Goal: Information Seeking & Learning: Learn about a topic

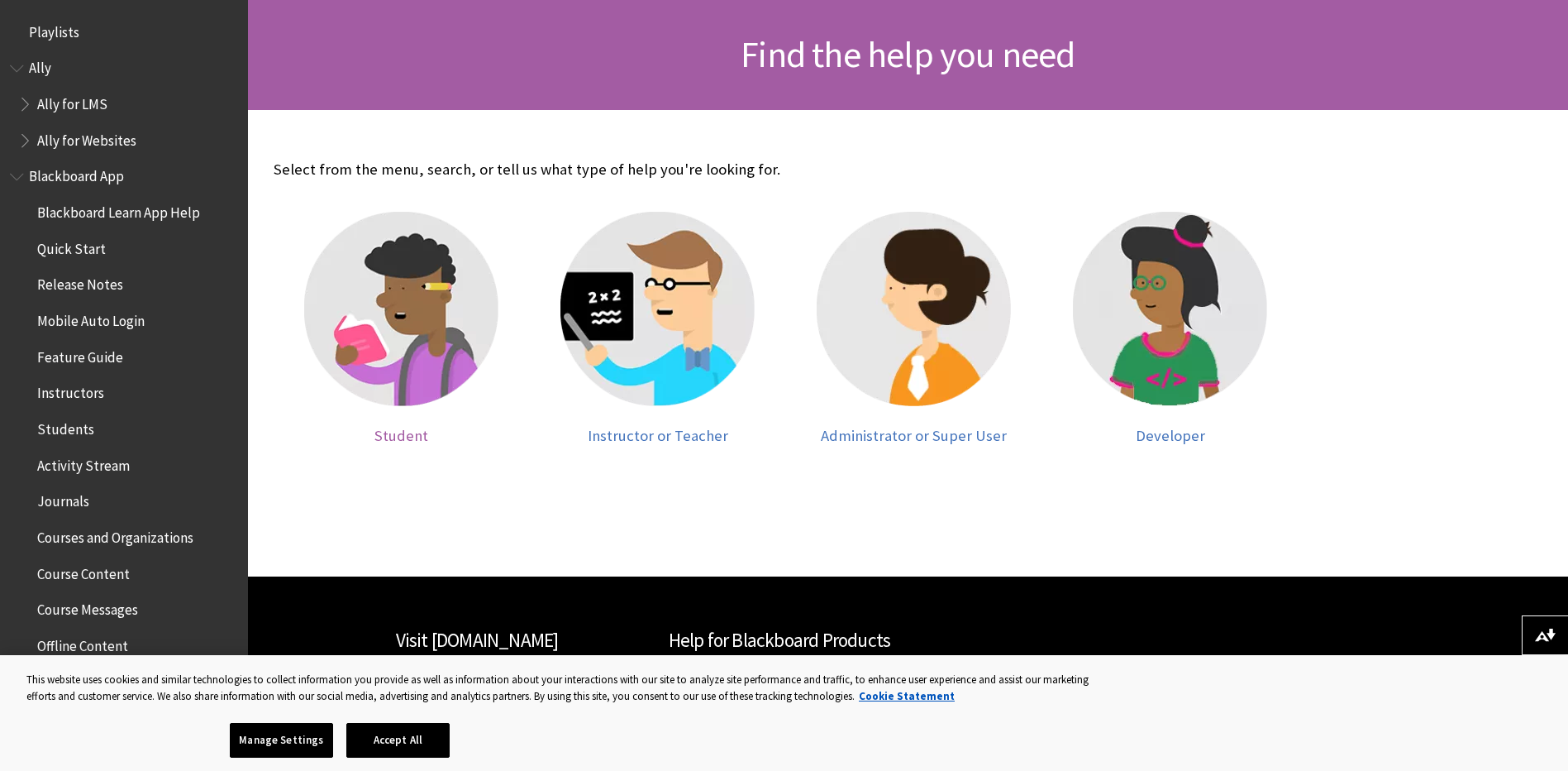
scroll to position [345, 0]
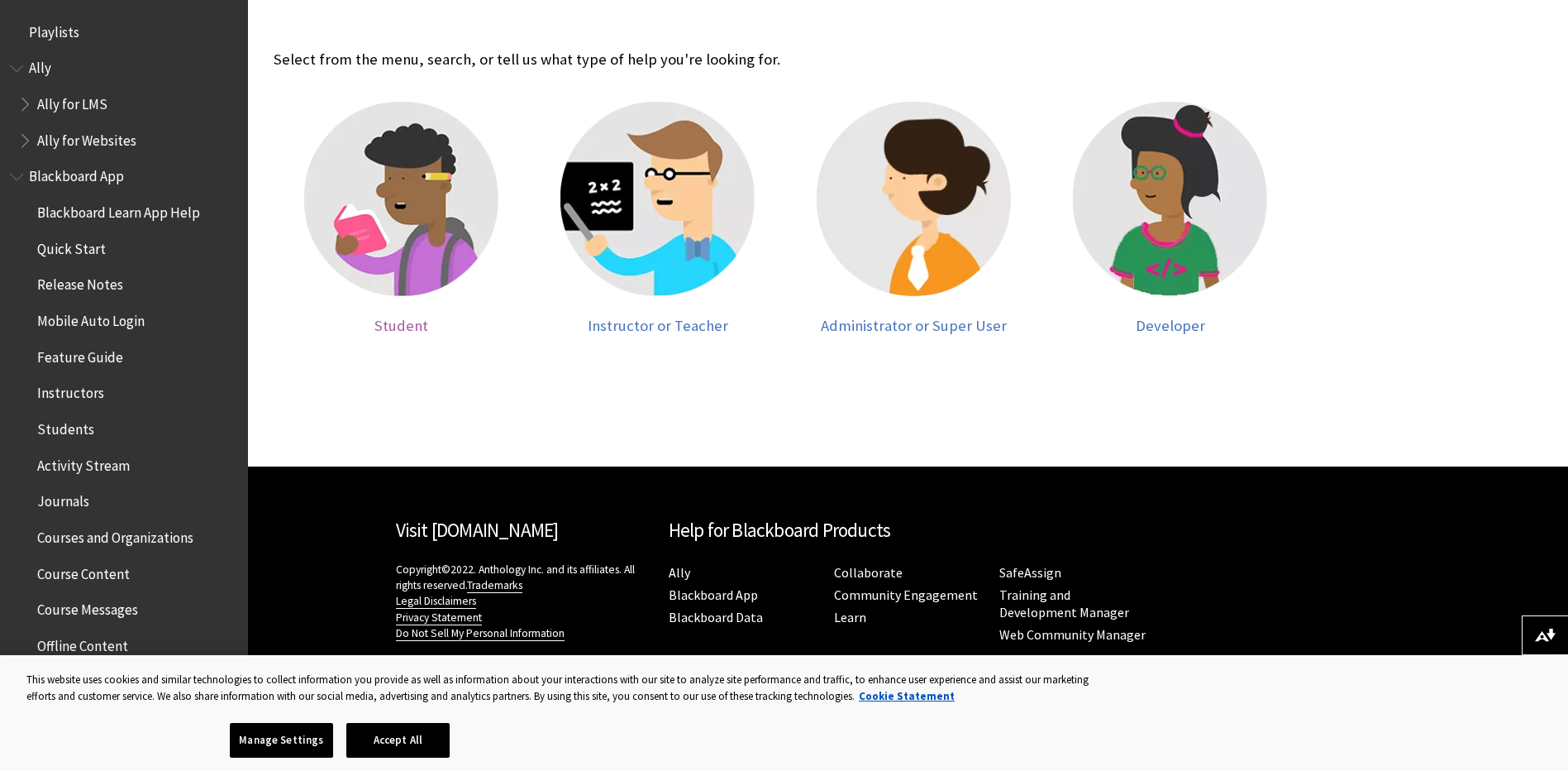
click at [417, 329] on span "Student" at bounding box center [402, 325] width 54 height 19
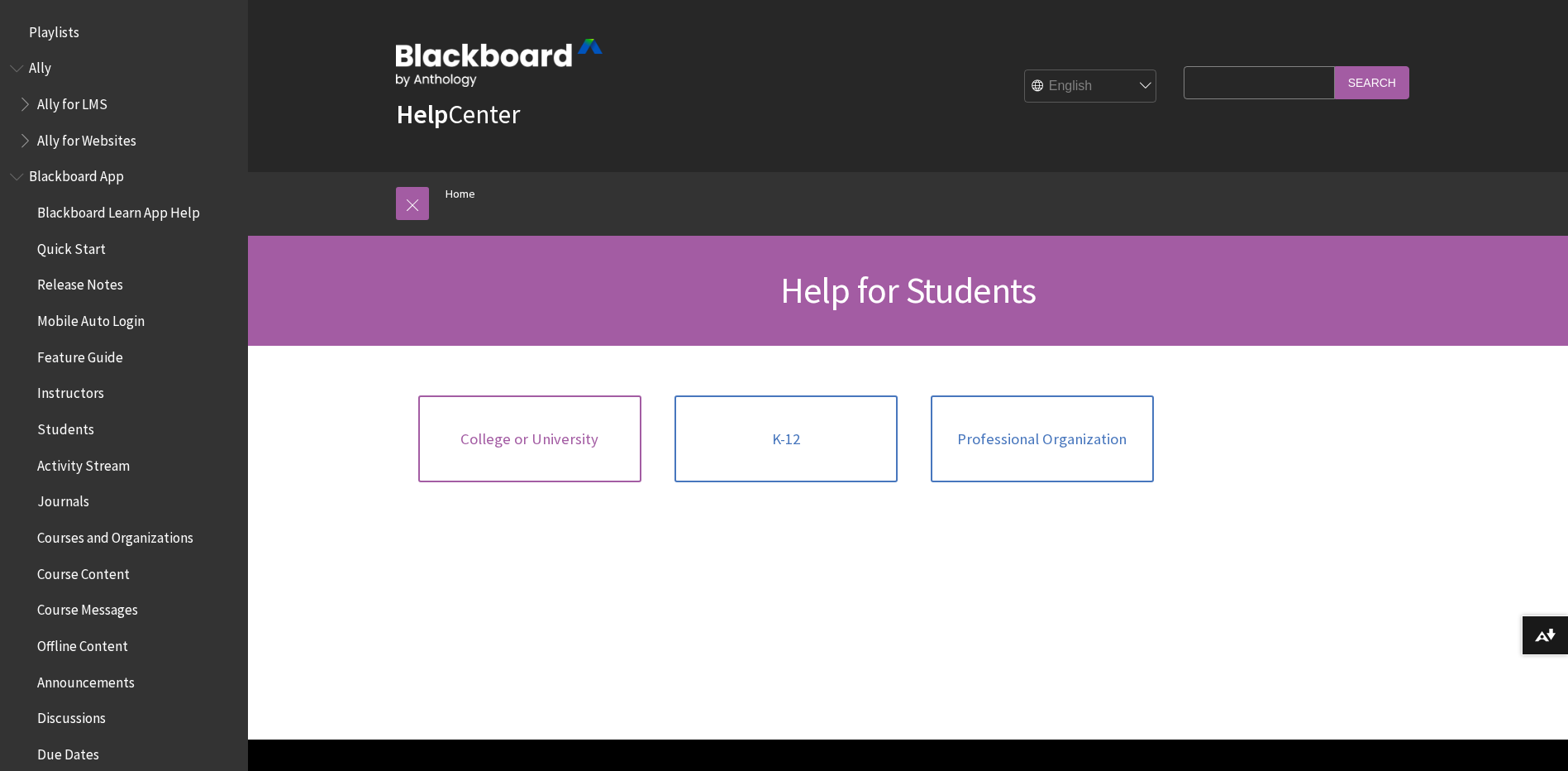
click at [532, 459] on link "College or University" at bounding box center [530, 439] width 224 height 88
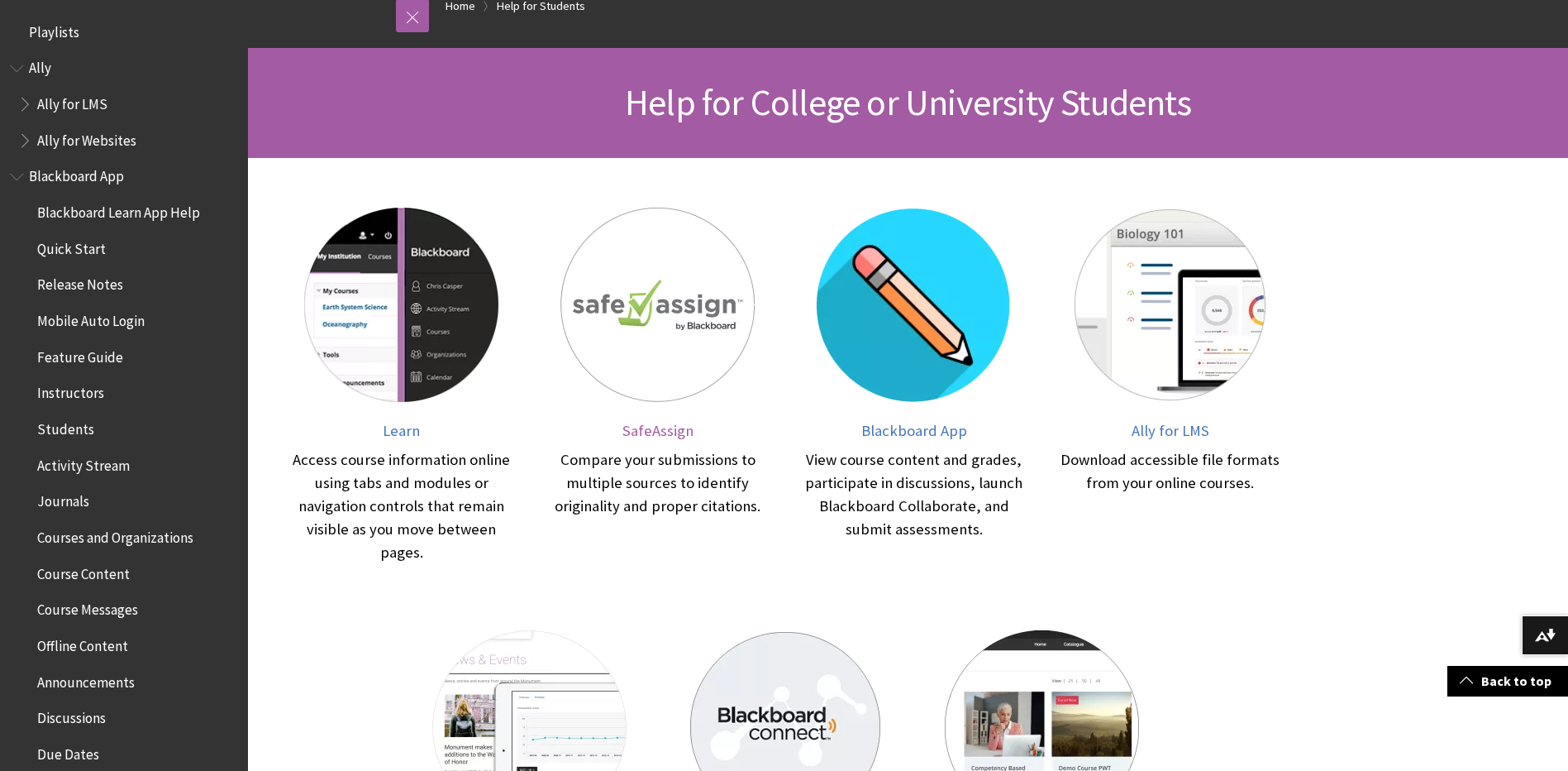
scroll to position [165, 0]
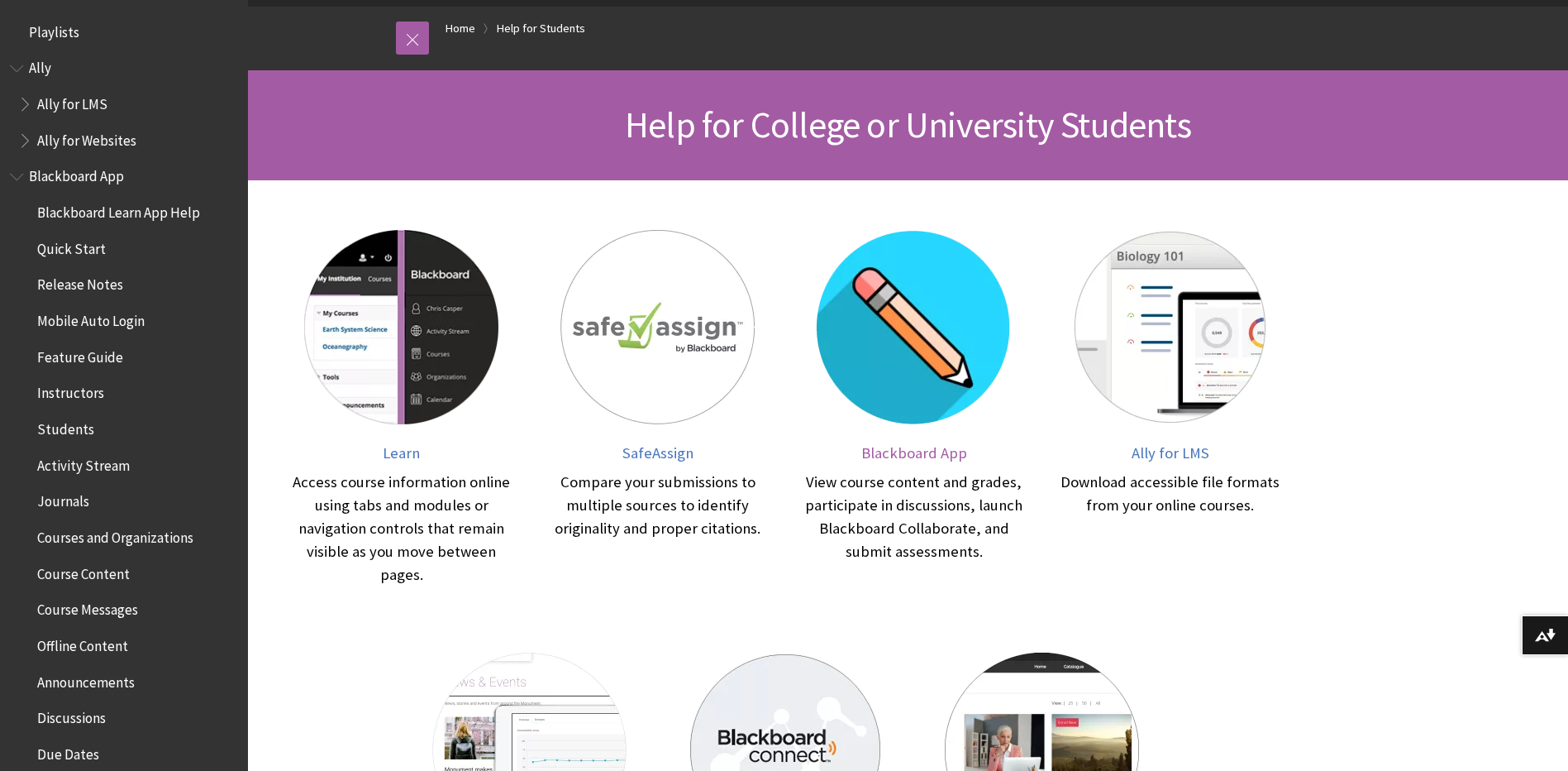
click at [924, 455] on span "Blackboard App" at bounding box center [914, 453] width 106 height 19
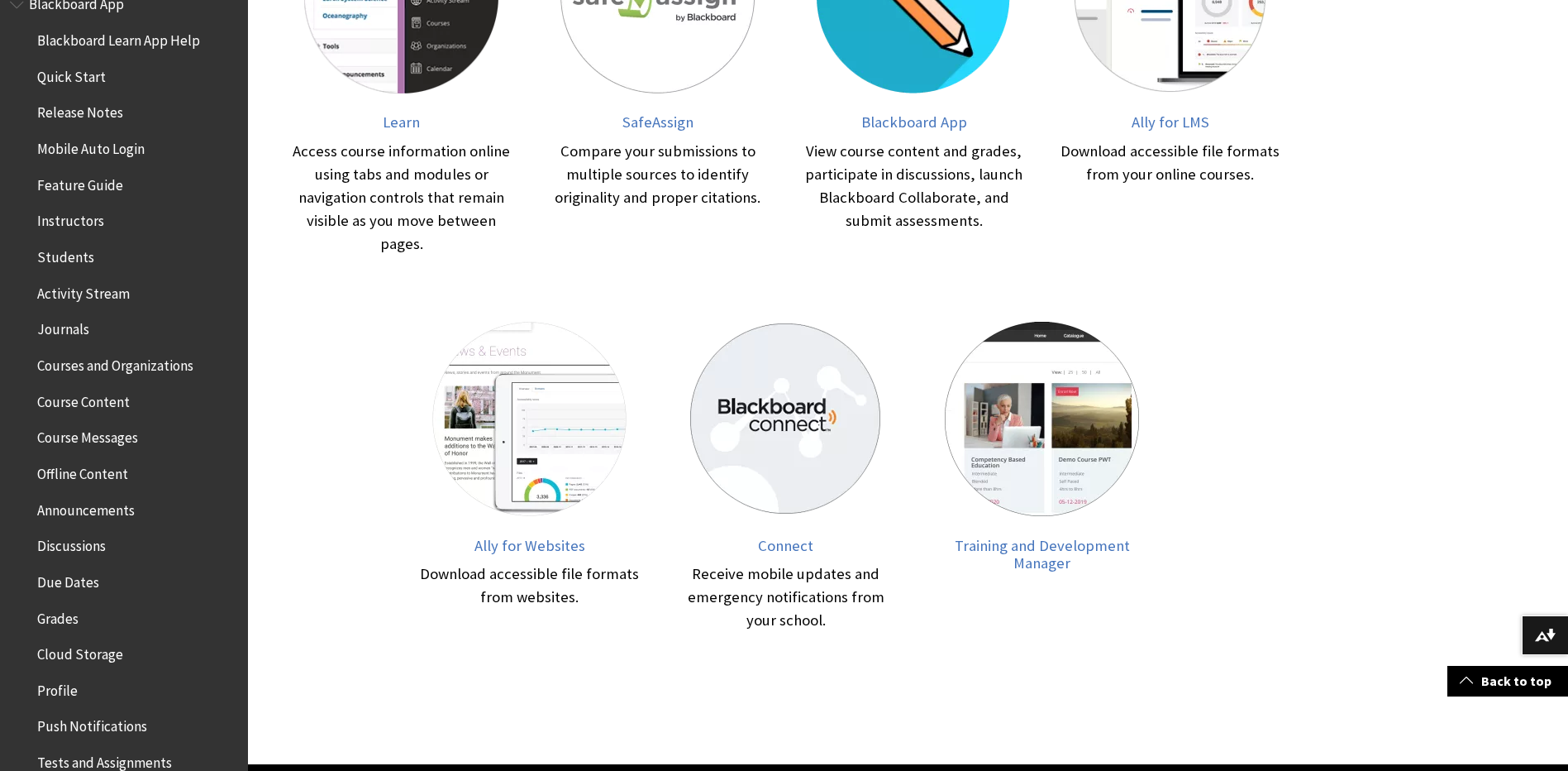
scroll to position [0, 0]
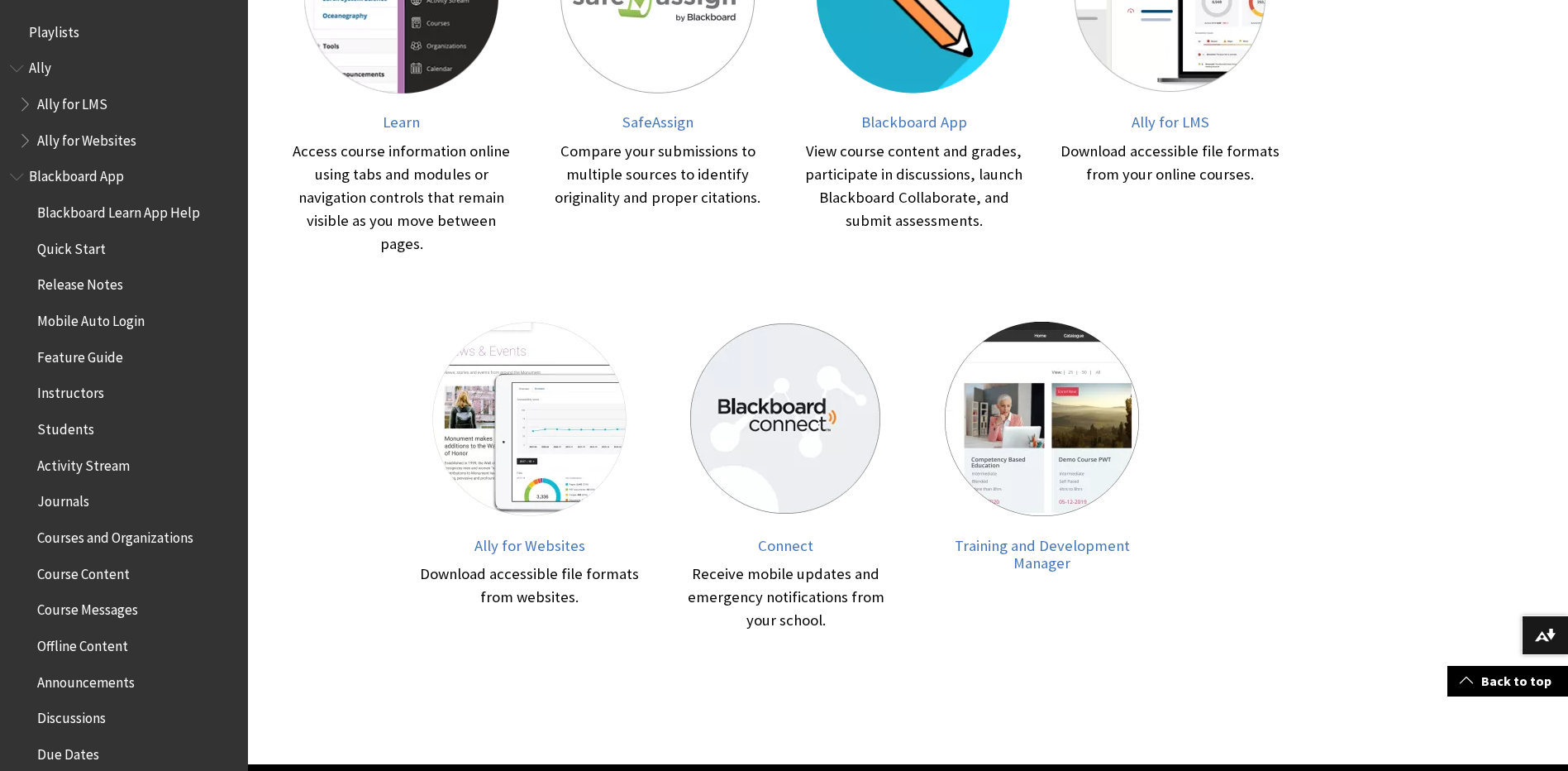
click at [71, 429] on span "Students" at bounding box center [66, 426] width 57 height 23
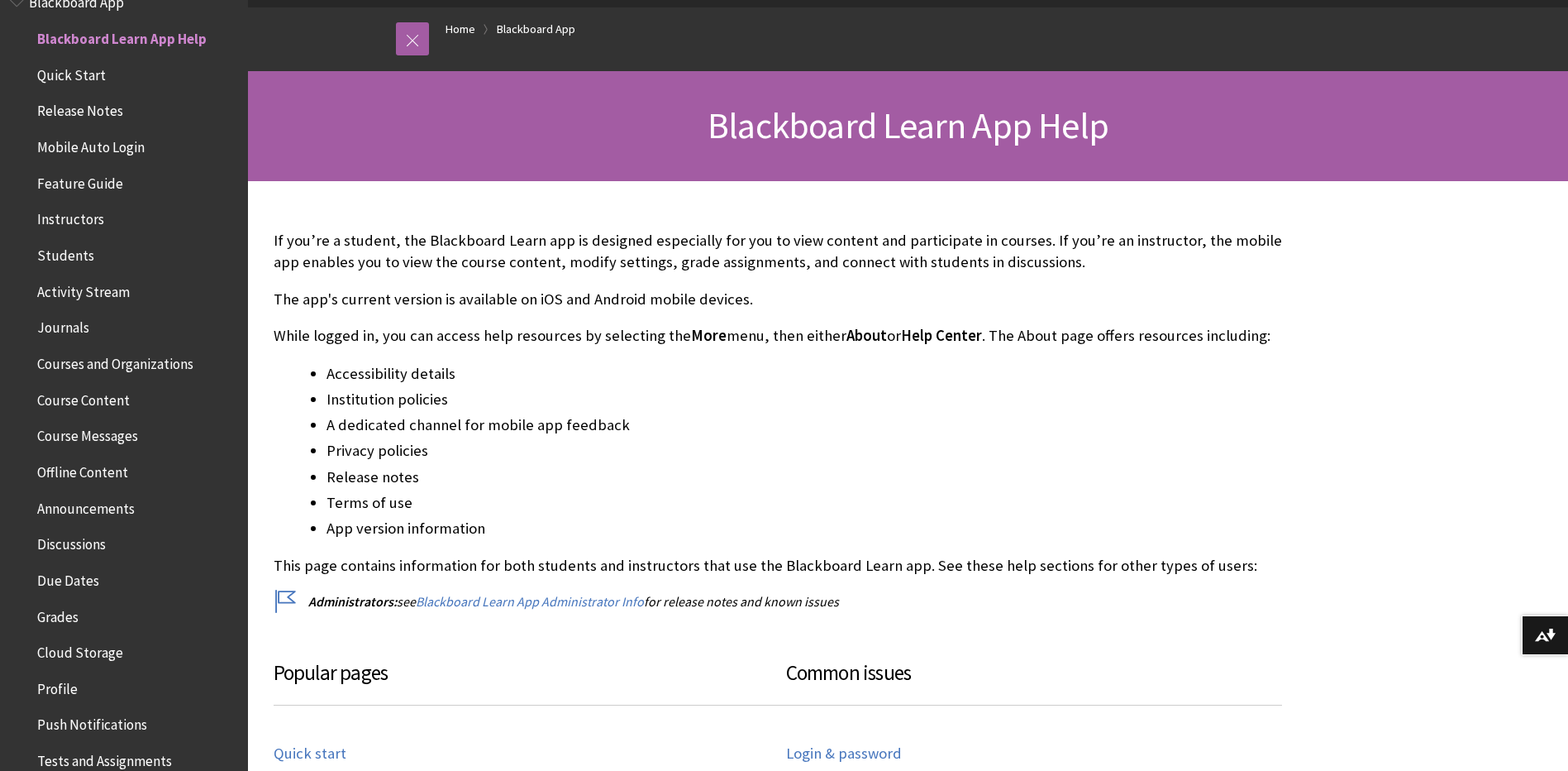
scroll to position [165, 0]
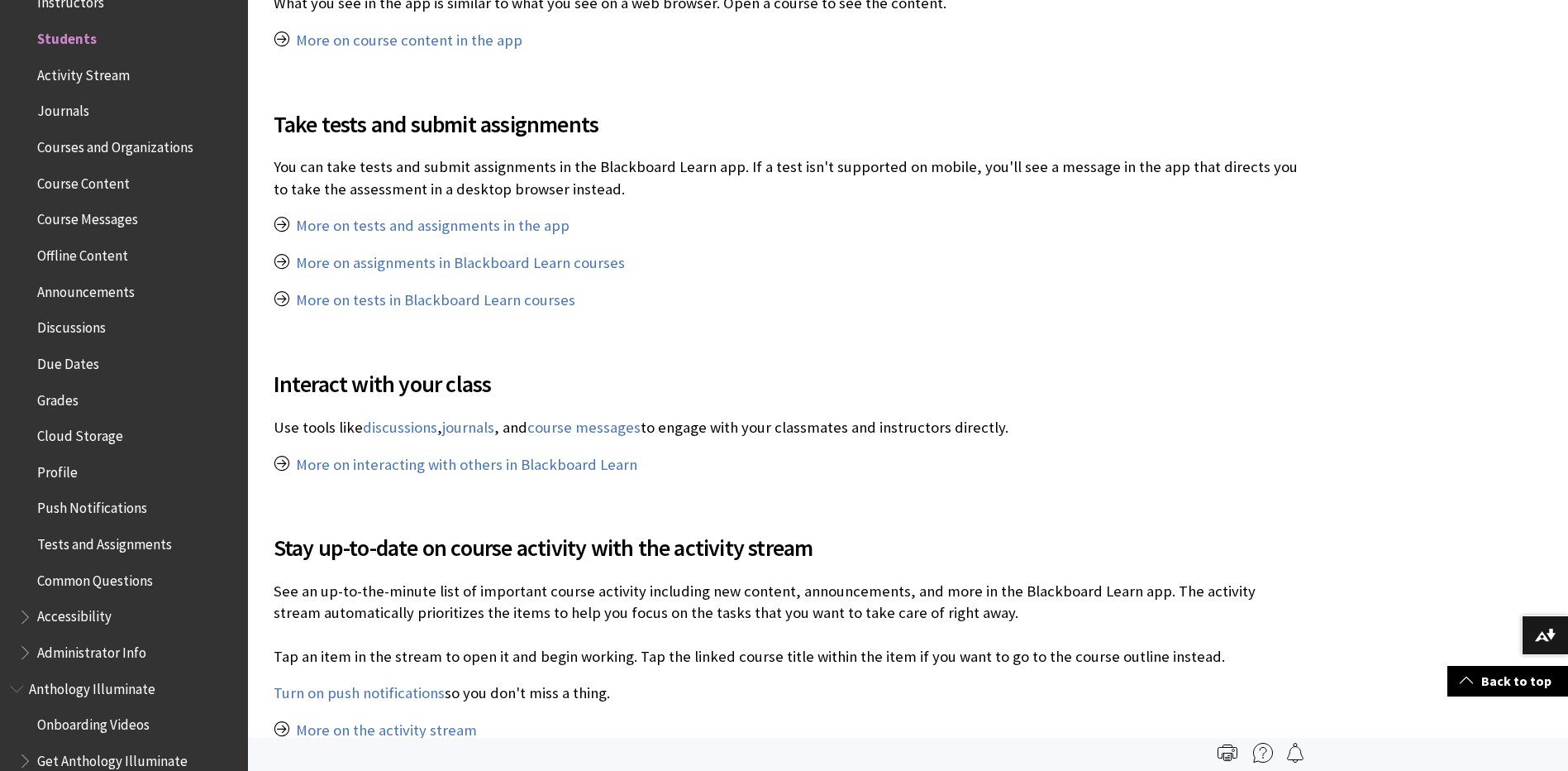
scroll to position [744, 0]
